Goal: Entertainment & Leisure: Consume media (video, audio)

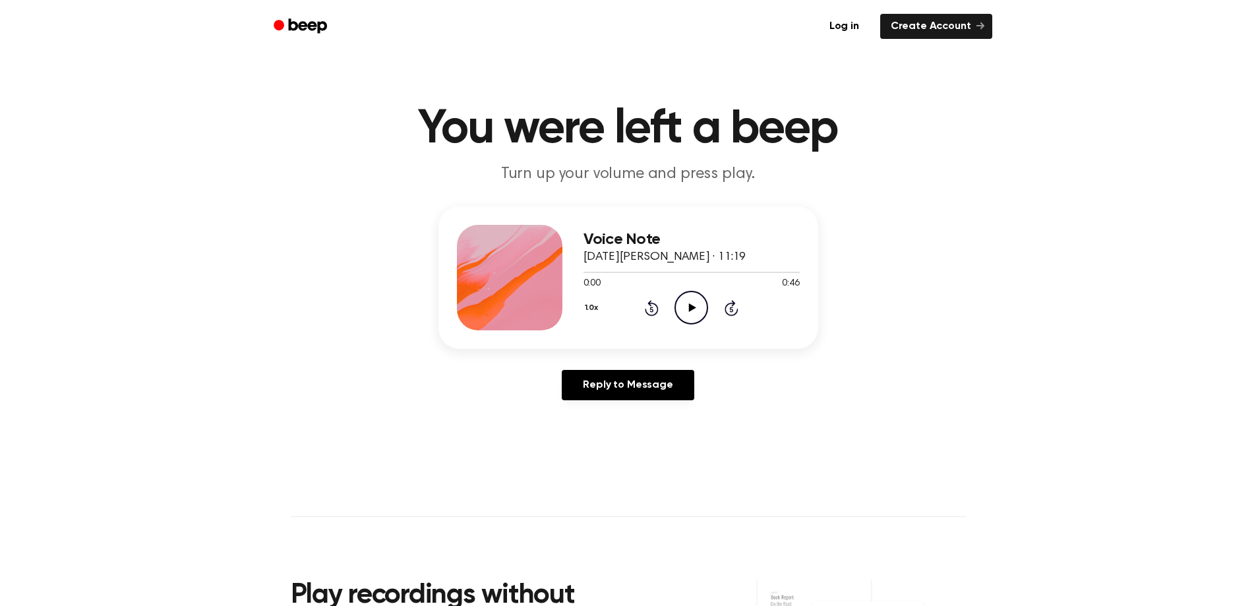
click at [694, 307] on icon at bounding box center [692, 307] width 7 height 9
click at [698, 291] on icon "Play Audio" at bounding box center [692, 308] width 34 height 34
drag, startPoint x: 738, startPoint y: 266, endPoint x: 748, endPoint y: 261, distance: 11.2
click at [732, 263] on div "Voice Note 12 de junio de 2023 · 11:19 0:33 0:46 Your browser does not support …" at bounding box center [692, 278] width 216 height 106
drag, startPoint x: 745, startPoint y: 272, endPoint x: 763, endPoint y: 283, distance: 21.0
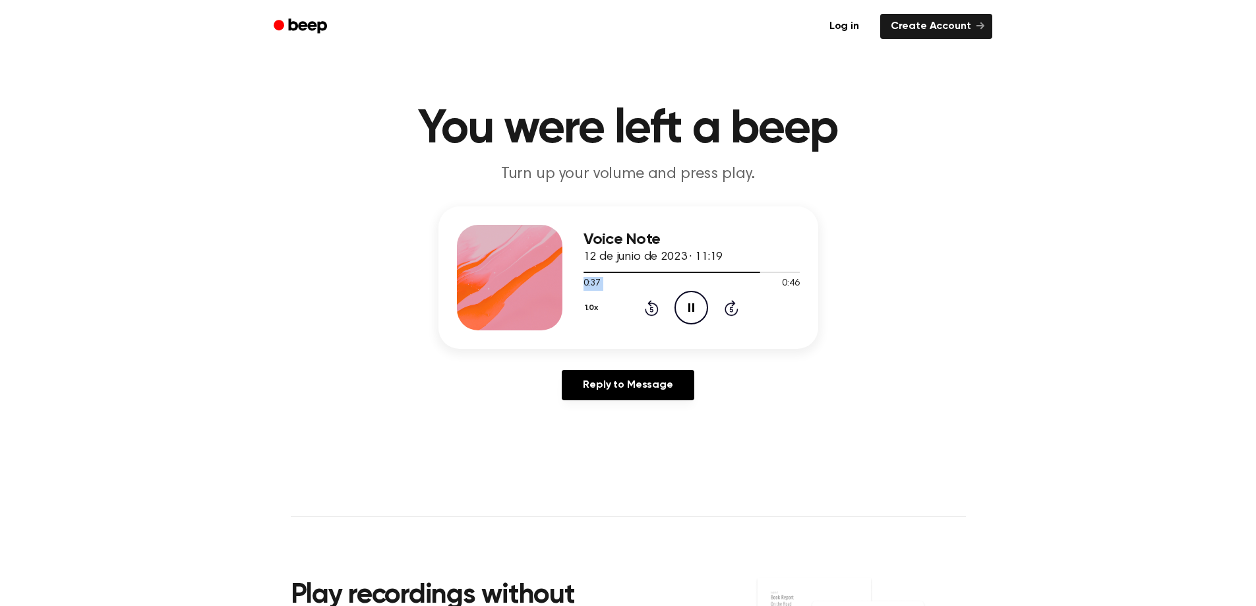
click at [763, 283] on div "0:37 0:46 Your browser does not support the [object Object] element." at bounding box center [692, 278] width 216 height 24
click at [654, 309] on icon "Rewind 5 seconds" at bounding box center [651, 307] width 15 height 17
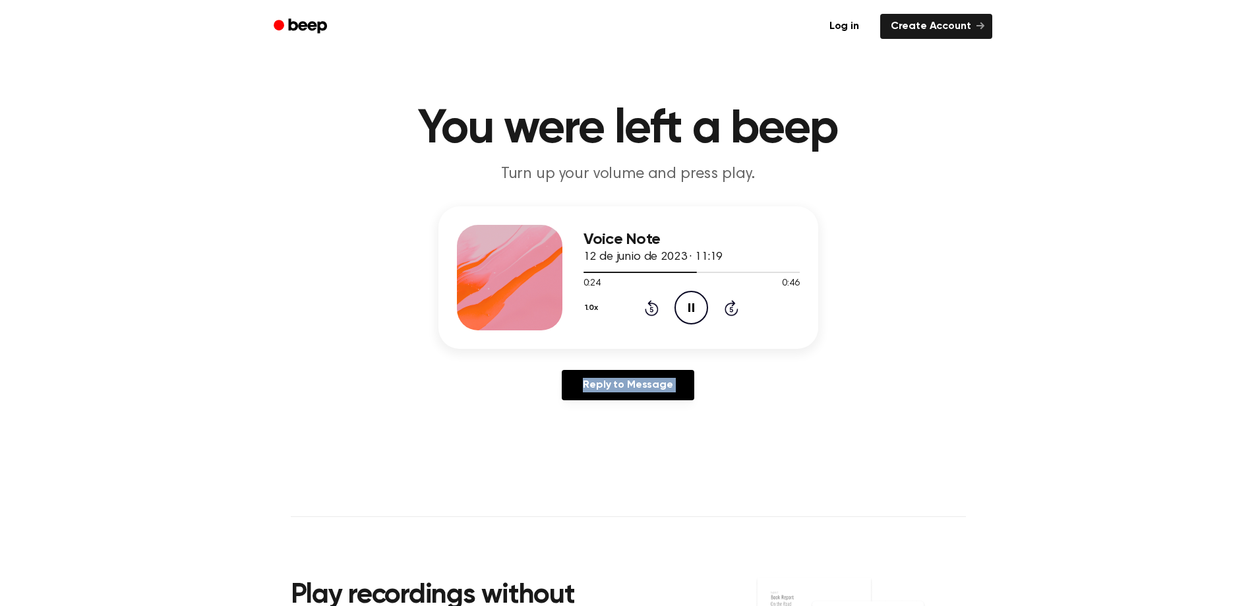
click at [654, 309] on icon "Rewind 5 seconds" at bounding box center [651, 307] width 15 height 17
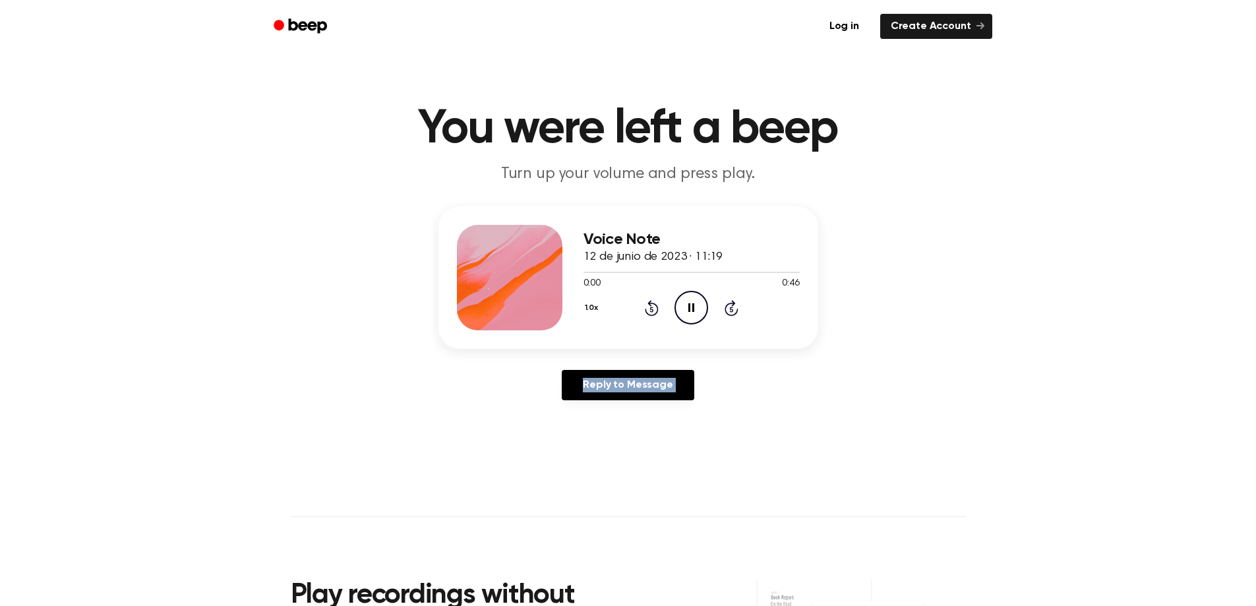
click at [654, 309] on icon "Rewind 5 seconds" at bounding box center [651, 307] width 15 height 17
click at [687, 305] on icon "Pause Audio" at bounding box center [692, 308] width 34 height 34
click at [652, 310] on icon "Rewind 5 seconds" at bounding box center [651, 307] width 15 height 17
click at [651, 305] on icon "Rewind 5 seconds" at bounding box center [651, 307] width 15 height 17
click at [651, 304] on icon at bounding box center [652, 308] width 14 height 16
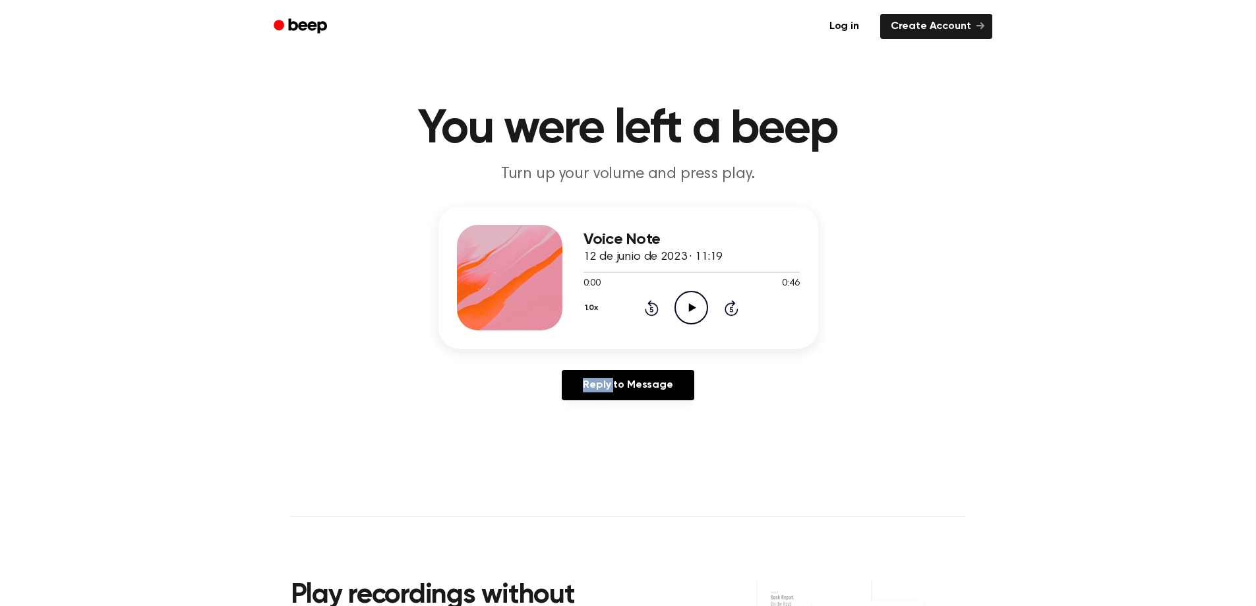
click at [651, 304] on icon at bounding box center [652, 308] width 14 height 16
click at [691, 311] on icon at bounding box center [692, 307] width 7 height 9
click at [682, 318] on icon "Pause Audio" at bounding box center [692, 308] width 34 height 34
drag, startPoint x: 763, startPoint y: 274, endPoint x: 469, endPoint y: 286, distance: 294.4
click at [469, 286] on div "Voice Note 12 de junio de 2023 · 11:19 0:38 0:46 Your browser does not support …" at bounding box center [629, 277] width 380 height 142
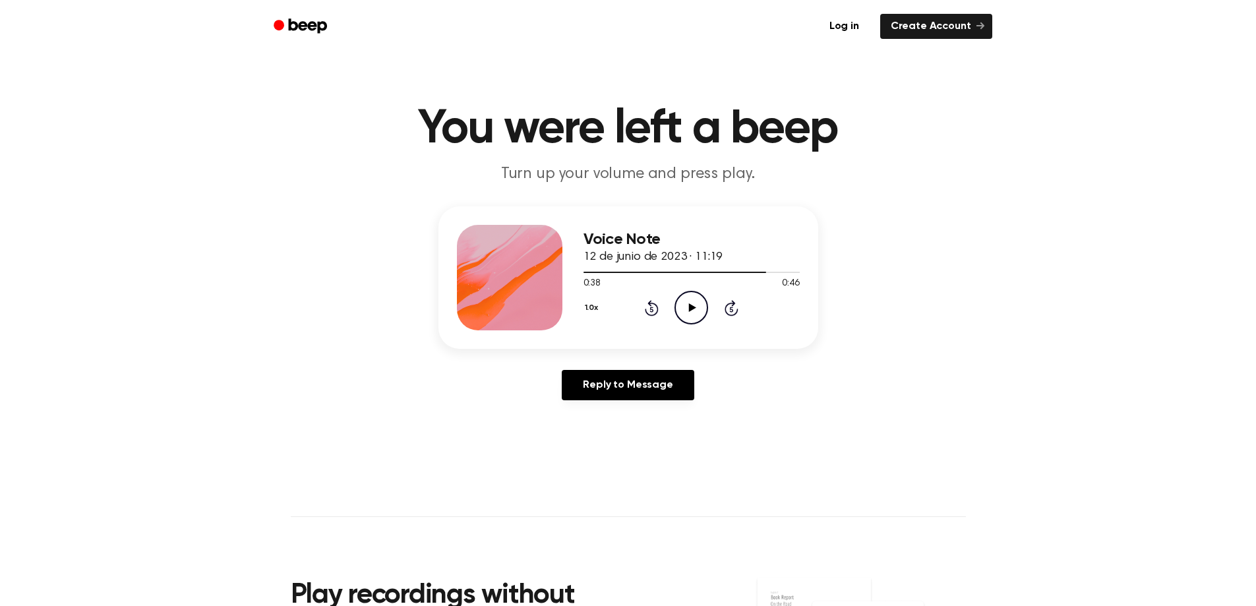
drag, startPoint x: 884, startPoint y: 311, endPoint x: 881, endPoint y: 299, distance: 13.0
click at [884, 307] on div "Voice Note 12 de junio de 2023 · 11:19 0:38 0:46 Your browser does not support …" at bounding box center [628, 308] width 1225 height 204
drag, startPoint x: 762, startPoint y: 272, endPoint x: 584, endPoint y: 271, distance: 178.7
click at [584, 271] on div at bounding box center [692, 271] width 216 height 11
click at [598, 309] on button "1.0x" at bounding box center [598, 308] width 20 height 22
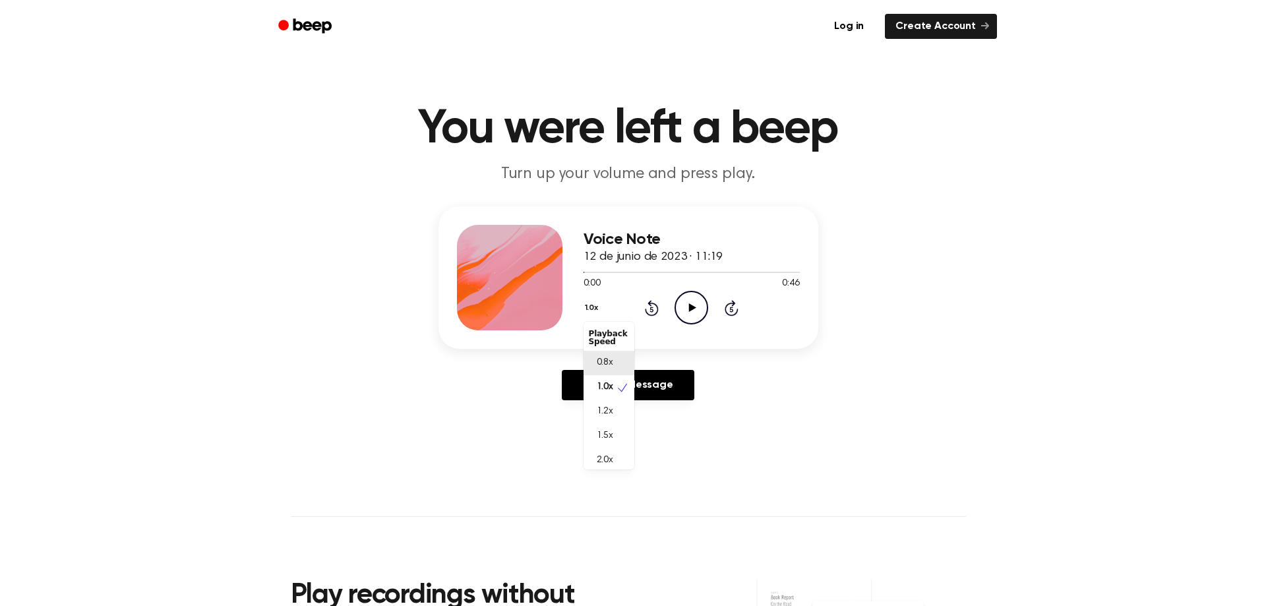
click at [613, 359] on div "0.8x" at bounding box center [609, 363] width 51 height 24
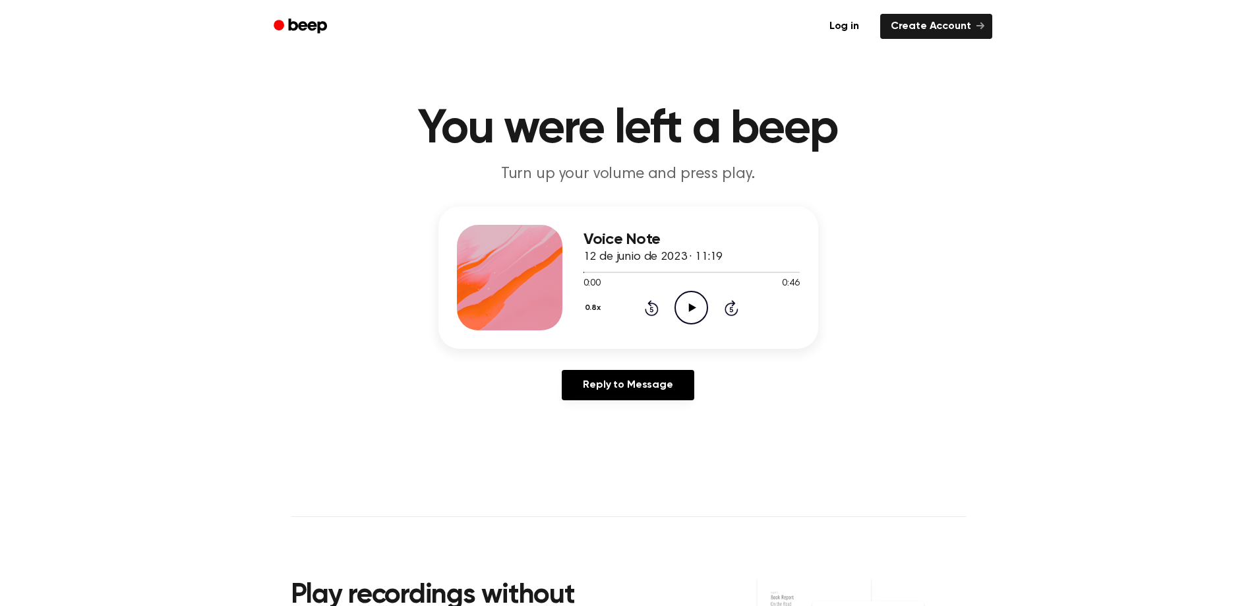
click at [695, 303] on icon "Play Audio" at bounding box center [692, 308] width 34 height 34
click at [596, 303] on button "0.8x" at bounding box center [599, 308] width 22 height 22
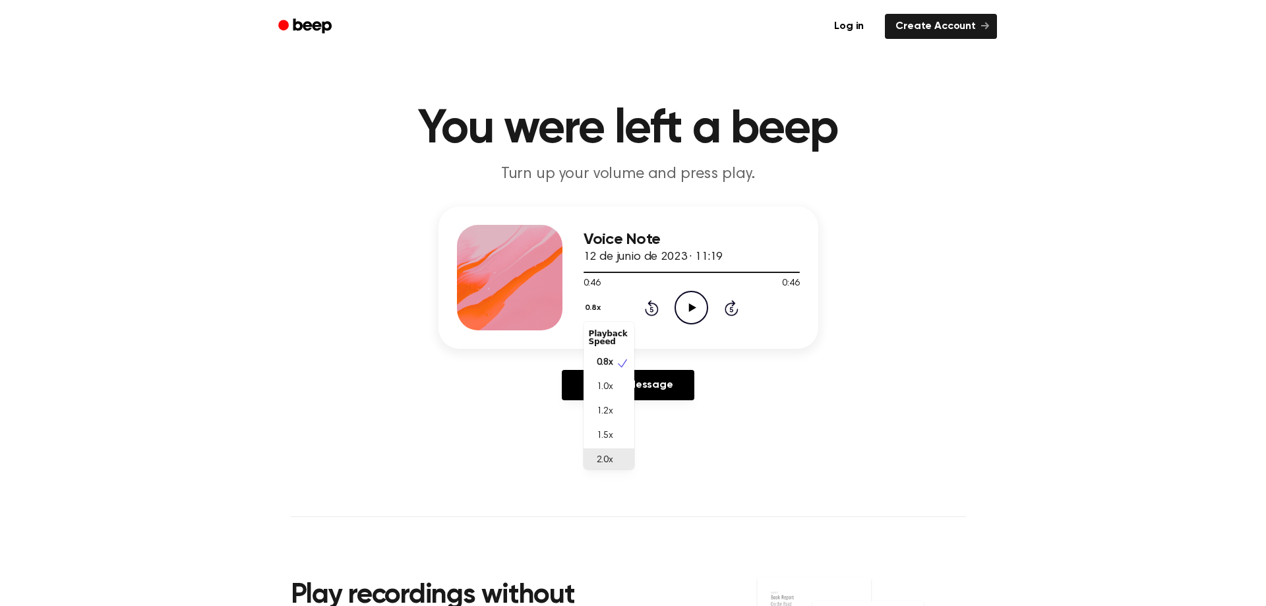
scroll to position [3, 0]
click at [613, 460] on span "2.0x" at bounding box center [605, 457] width 16 height 14
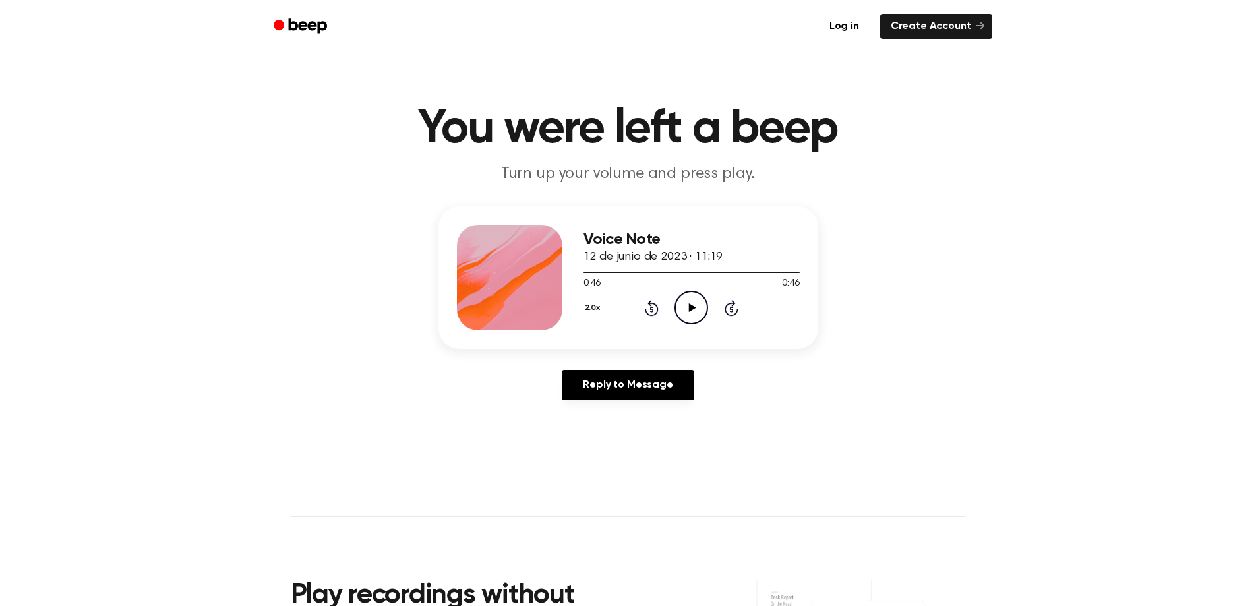
click at [696, 303] on icon "Play Audio" at bounding box center [692, 308] width 34 height 34
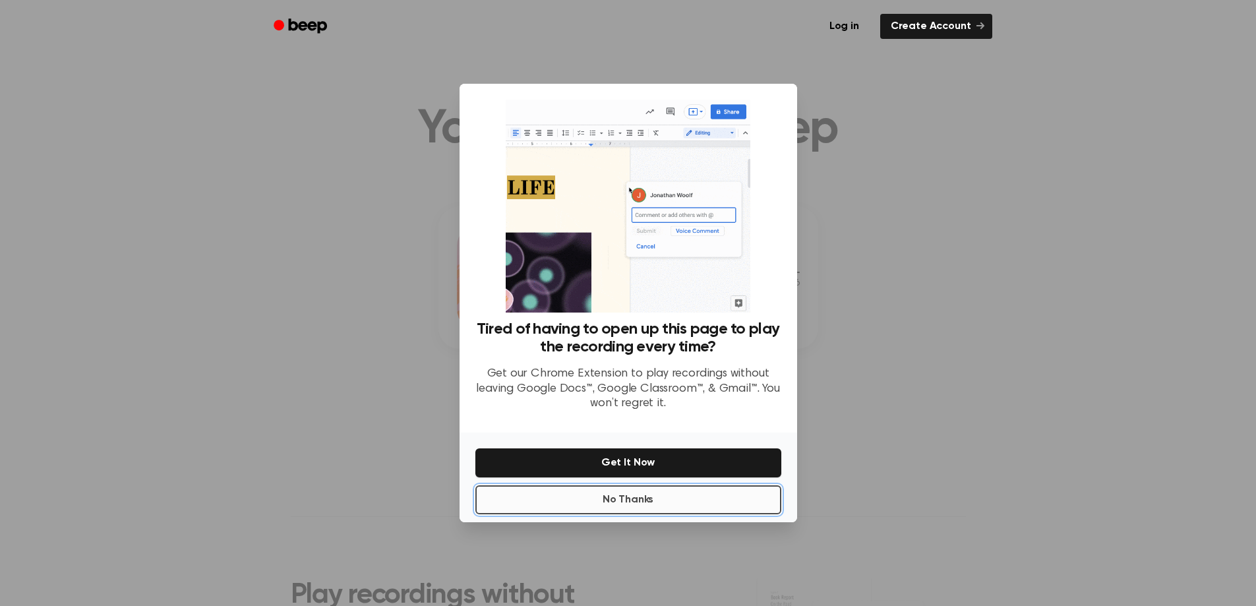
click at [713, 491] on button "No Thanks" at bounding box center [629, 499] width 306 height 29
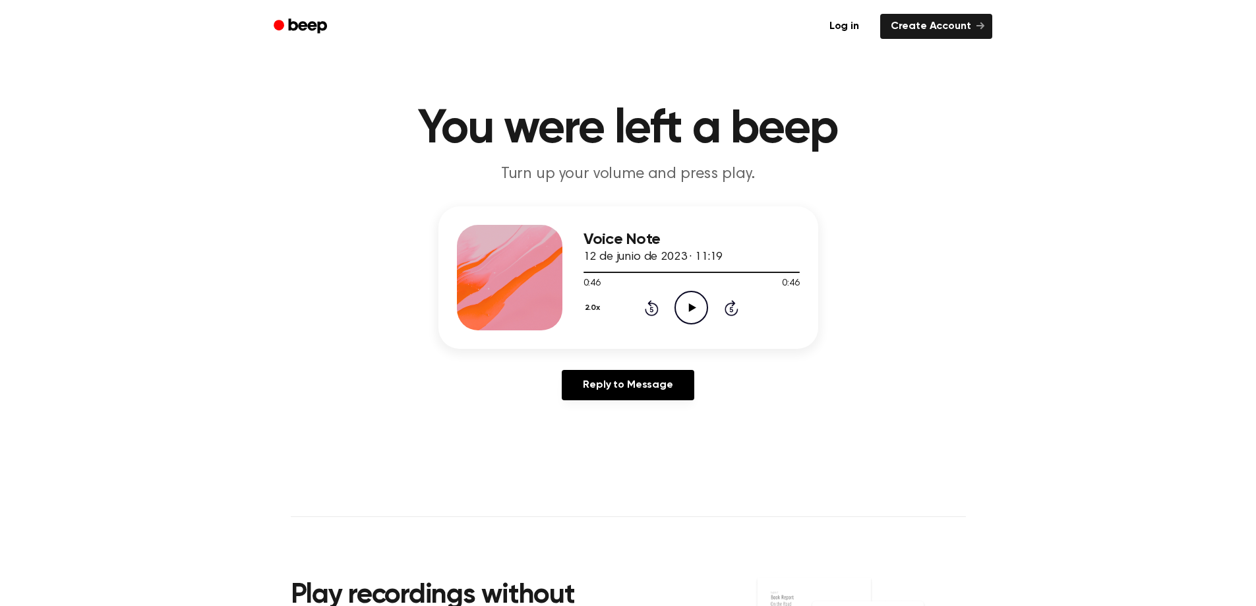
click at [693, 295] on icon "Play Audio" at bounding box center [692, 308] width 34 height 34
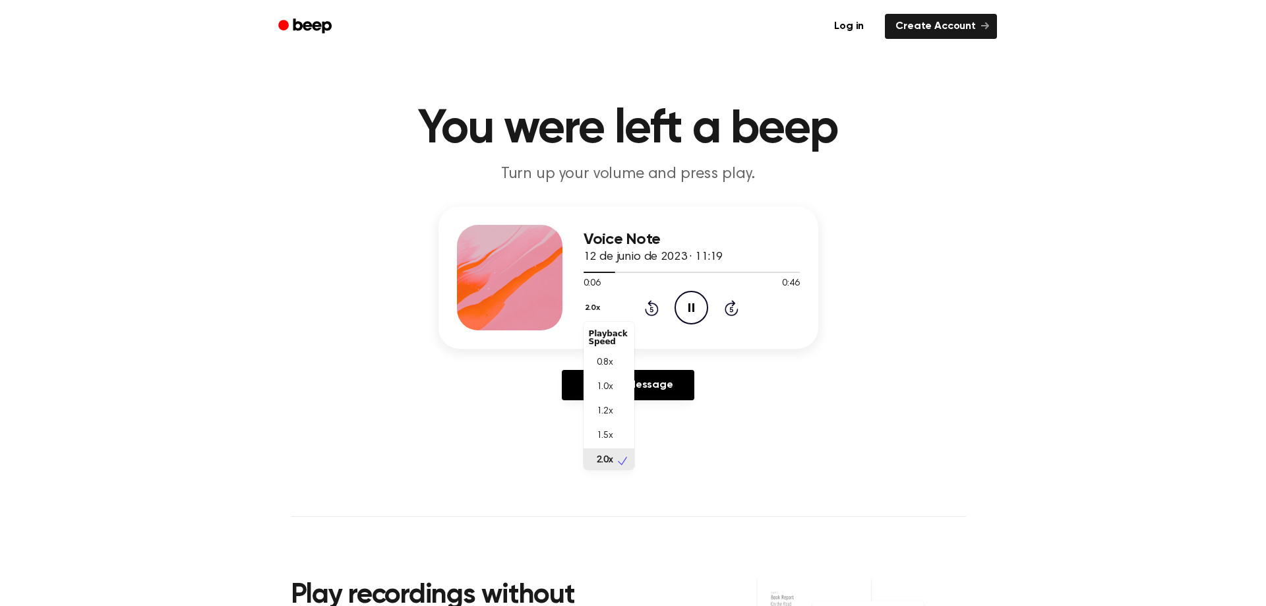
click at [594, 301] on button "2.0x" at bounding box center [595, 308] width 22 height 22
click at [607, 354] on span "0.8x" at bounding box center [605, 360] width 16 height 14
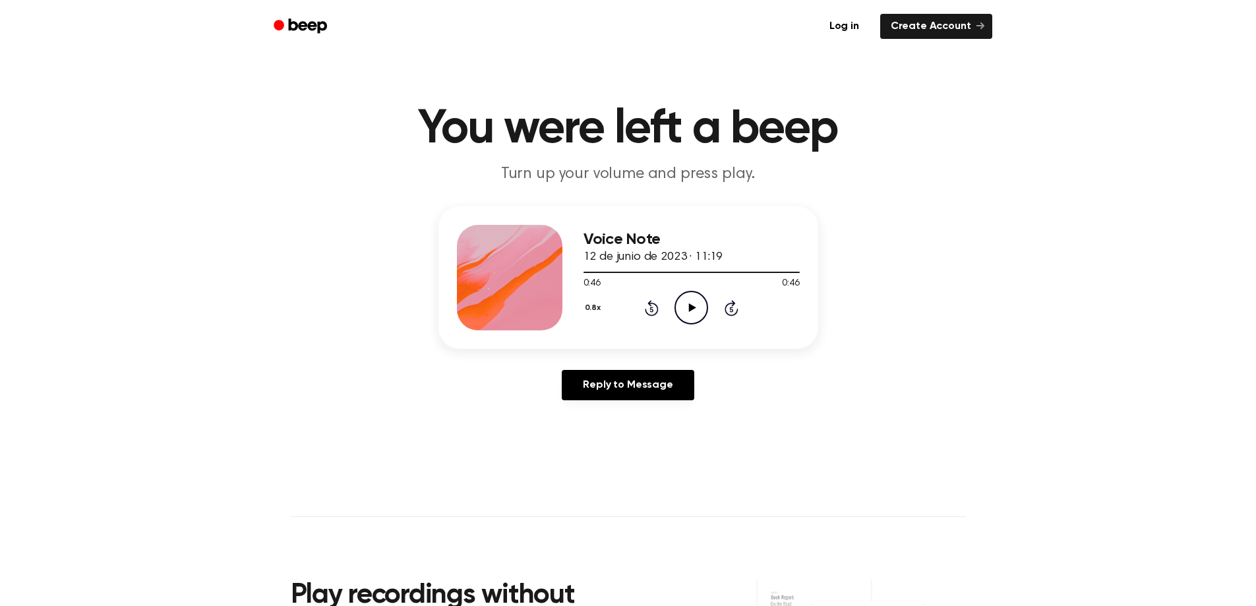
click at [648, 299] on icon "Rewind 5 seconds" at bounding box center [651, 307] width 15 height 17
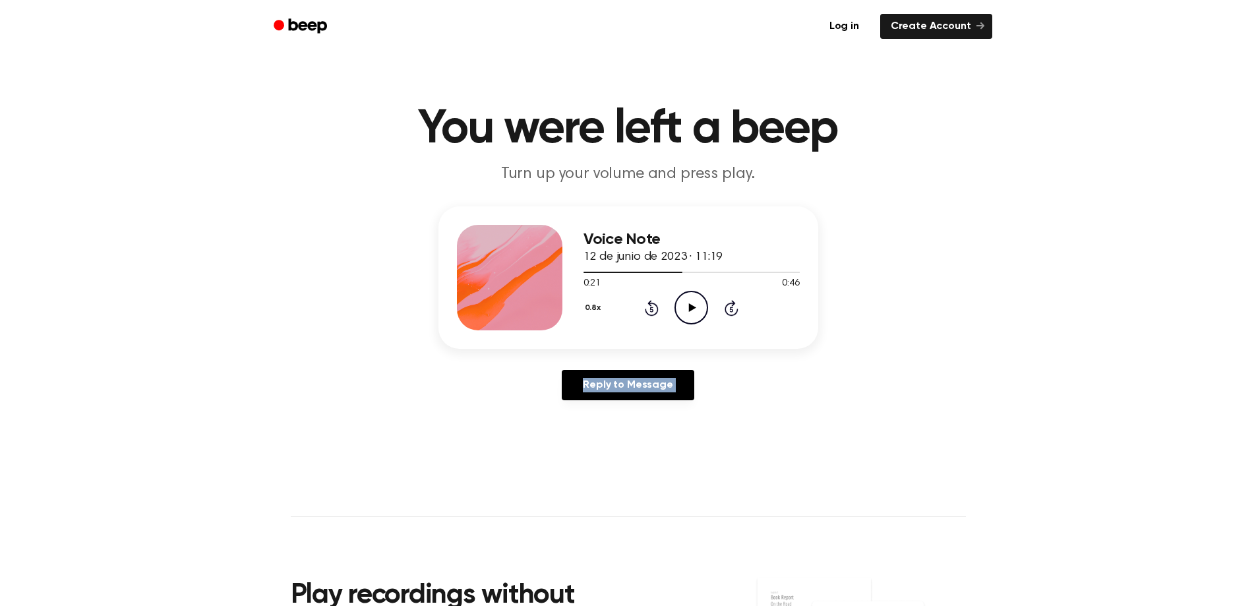
click at [648, 299] on icon "Rewind 5 seconds" at bounding box center [651, 307] width 15 height 17
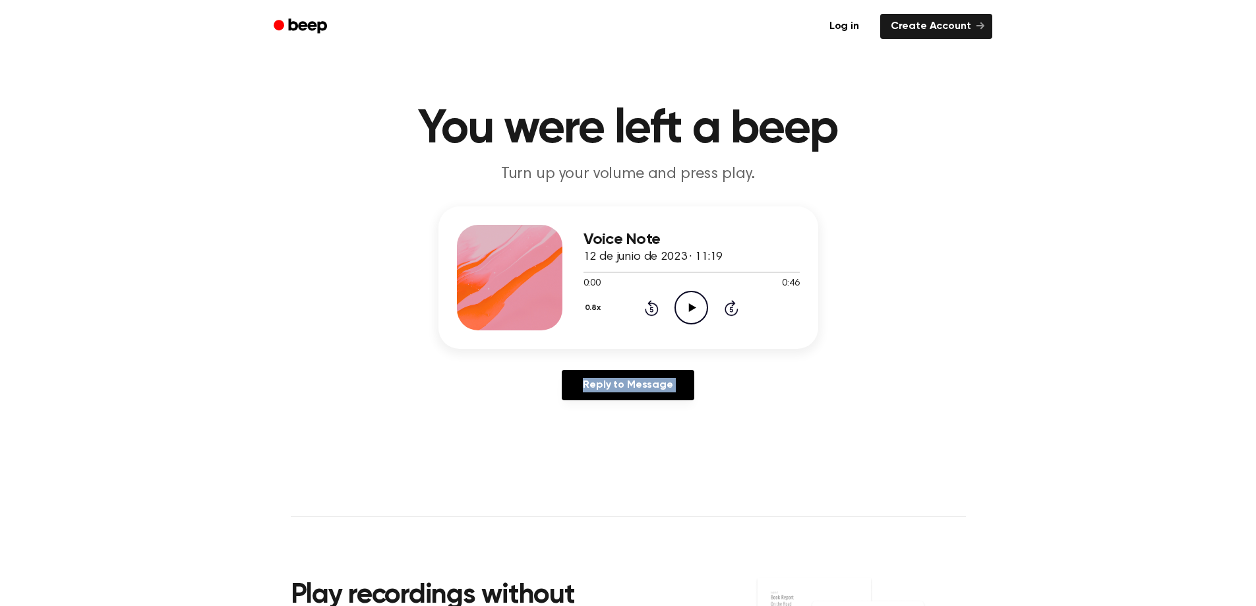
click at [648, 299] on icon "Rewind 5 seconds" at bounding box center [651, 307] width 15 height 17
click at [695, 306] on icon "Play Audio" at bounding box center [692, 308] width 34 height 34
click at [690, 295] on icon "Play Audio" at bounding box center [692, 308] width 34 height 34
click at [698, 303] on icon "Play Audio" at bounding box center [692, 308] width 34 height 34
